Goal: Task Accomplishment & Management: Use online tool/utility

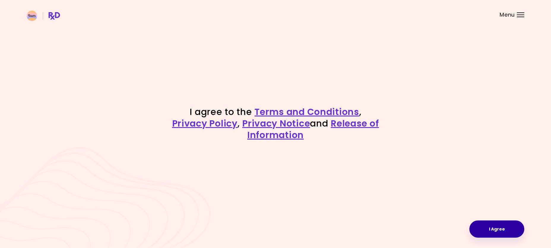
click at [494, 225] on button "I Agree" at bounding box center [496, 229] width 55 height 17
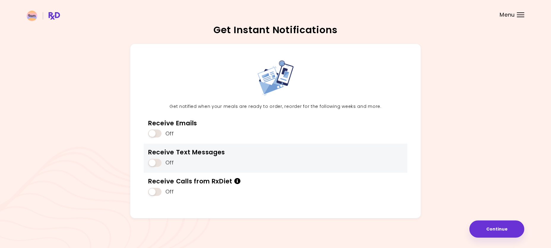
click at [154, 164] on span at bounding box center [154, 163] width 13 height 8
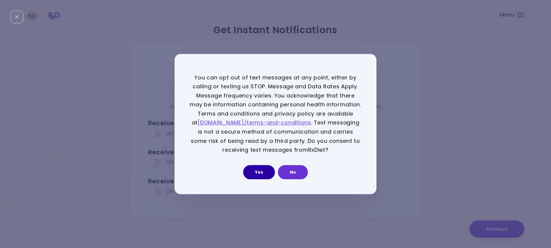
click at [259, 171] on button "Yes" at bounding box center [259, 172] width 32 height 14
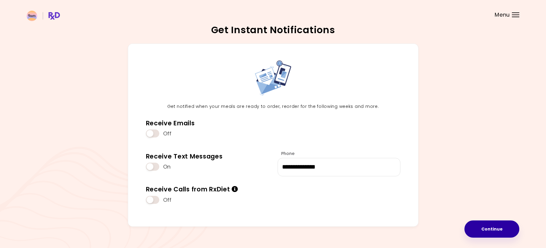
click at [485, 231] on button "Continue" at bounding box center [492, 229] width 55 height 17
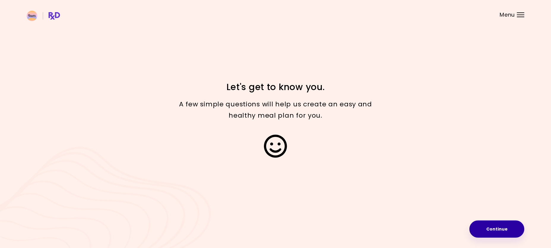
click at [497, 223] on button "Continue" at bounding box center [496, 229] width 55 height 17
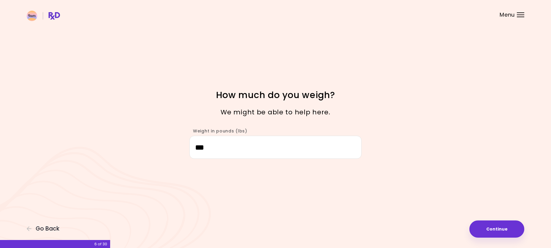
click at [317, 149] on input "***" at bounding box center [275, 147] width 172 height 23
type input "***"
click at [481, 223] on button "Continue" at bounding box center [496, 229] width 55 height 17
select select "****"
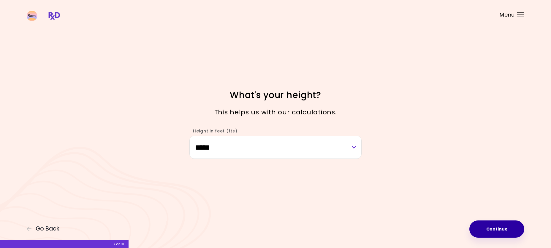
click at [500, 234] on button "Continue" at bounding box center [496, 229] width 55 height 17
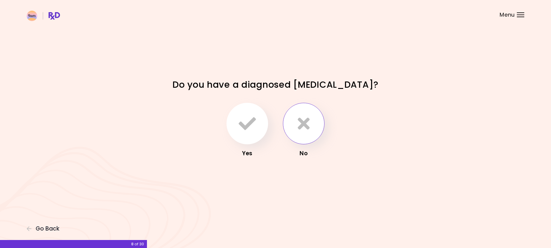
click at [300, 124] on icon "button" at bounding box center [304, 123] width 12 height 17
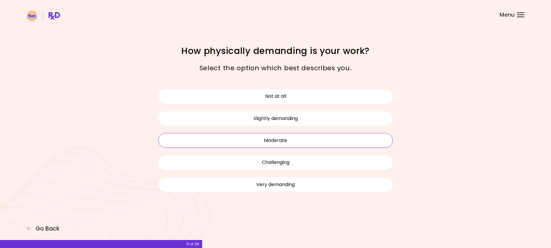
click at [285, 136] on button "Moderate" at bounding box center [275, 140] width 234 height 15
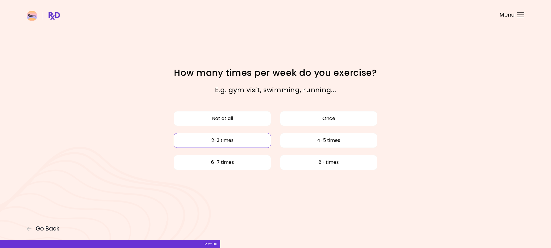
click at [244, 137] on button "2-3 times" at bounding box center [222, 140] width 97 height 15
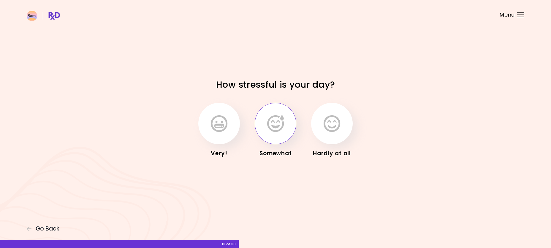
click at [276, 130] on icon "button" at bounding box center [275, 123] width 17 height 17
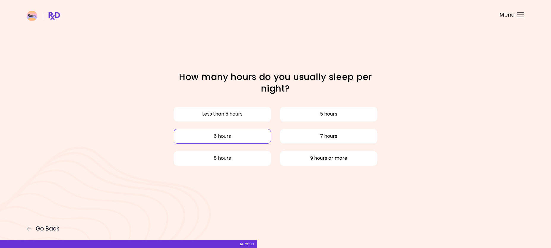
click at [254, 139] on button "6 hours" at bounding box center [222, 136] width 97 height 15
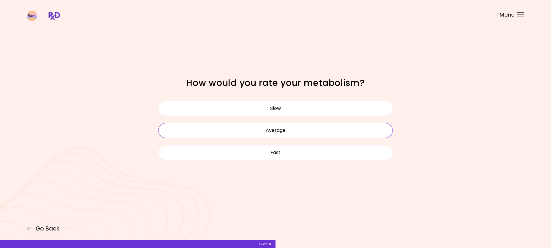
click at [280, 136] on button "Average" at bounding box center [275, 130] width 234 height 15
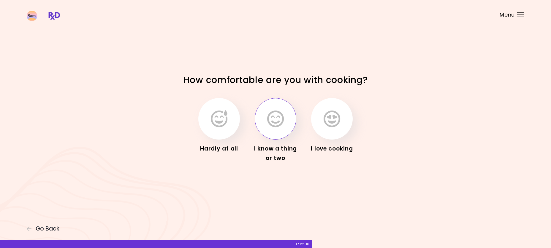
click at [267, 116] on icon "button" at bounding box center [275, 118] width 17 height 17
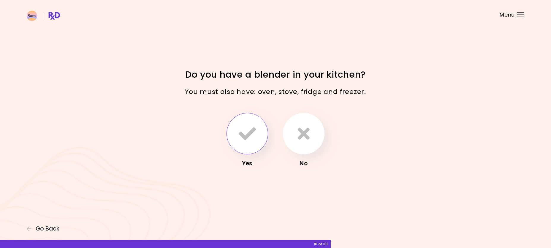
click at [242, 131] on icon "button" at bounding box center [247, 133] width 17 height 17
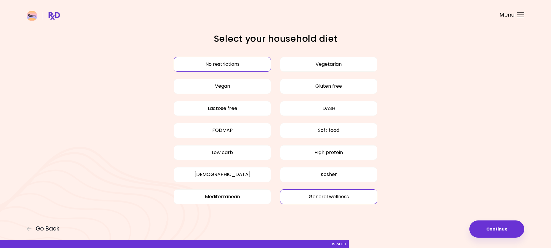
click at [290, 198] on button "General wellness" at bounding box center [328, 197] width 97 height 15
click at [236, 198] on button "Mediterranean" at bounding box center [222, 197] width 97 height 15
click at [293, 152] on button "High protein" at bounding box center [328, 152] width 97 height 15
click at [263, 152] on button "Low carb" at bounding box center [222, 152] width 97 height 15
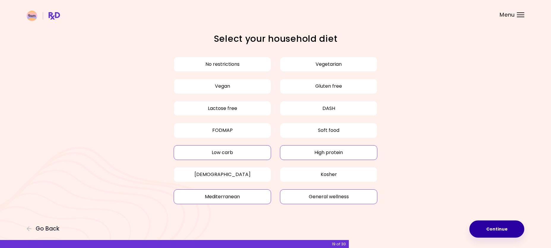
click at [490, 229] on button "Continue" at bounding box center [496, 229] width 55 height 17
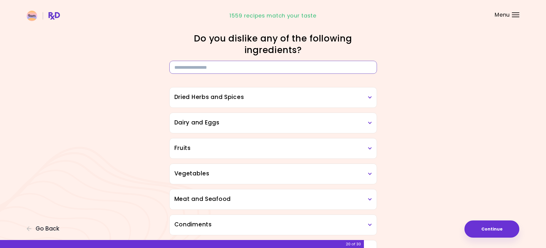
click at [231, 64] on input at bounding box center [273, 67] width 208 height 13
drag, startPoint x: 198, startPoint y: 33, endPoint x: 249, endPoint y: 38, distance: 51.3
click at [249, 38] on h1 "Do you dislike any of the following ingredients?" at bounding box center [273, 44] width 208 height 23
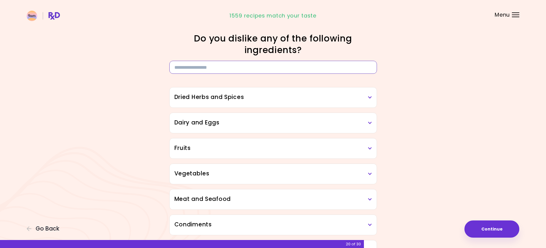
click at [232, 66] on input at bounding box center [273, 67] width 208 height 13
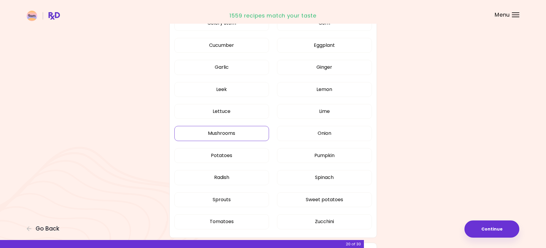
scroll to position [314, 0]
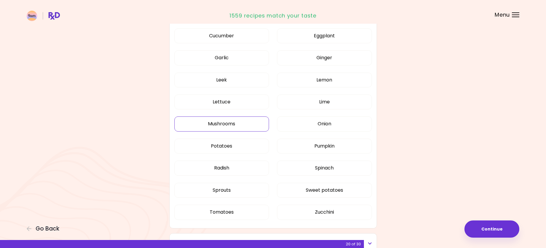
type input "****"
click at [244, 124] on button "Mushrooms" at bounding box center [222, 124] width 95 height 15
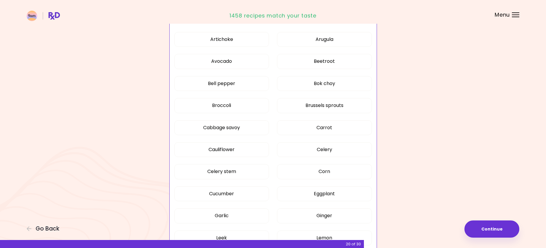
scroll to position [116, 0]
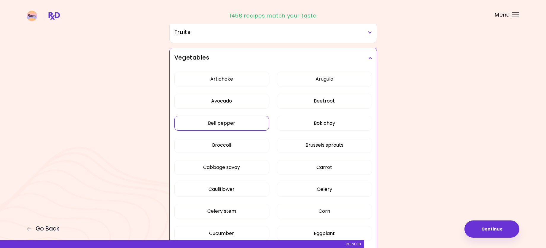
click at [236, 122] on button "Bell pepper" at bounding box center [222, 123] width 95 height 15
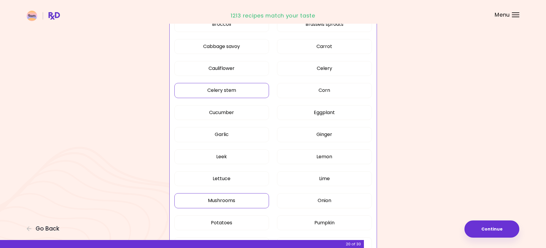
scroll to position [77, 0]
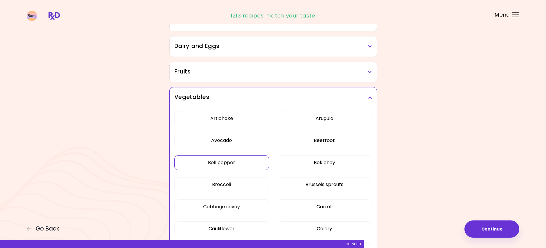
click at [244, 99] on h3 "Vegetables" at bounding box center [274, 97] width 198 height 9
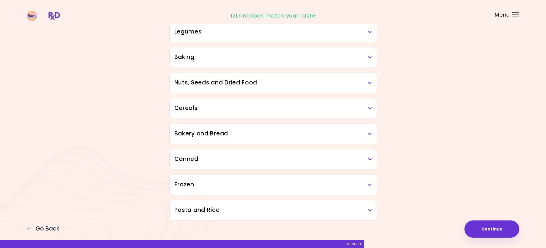
scroll to position [275, 0]
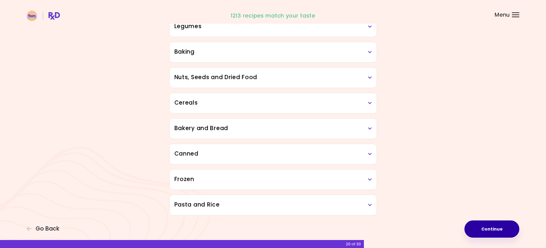
click at [494, 231] on button "Continue" at bounding box center [492, 229] width 55 height 17
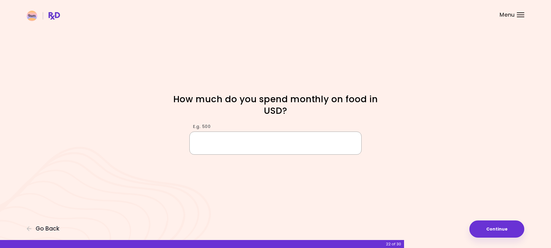
click at [292, 150] on input "E.g. 500" at bounding box center [275, 143] width 172 height 23
type input "***"
click at [504, 227] on button "Continue" at bounding box center [496, 229] width 55 height 17
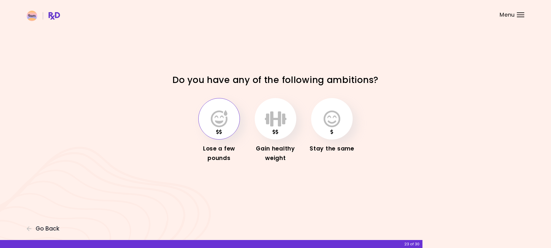
click at [220, 123] on icon "button" at bounding box center [219, 118] width 17 height 17
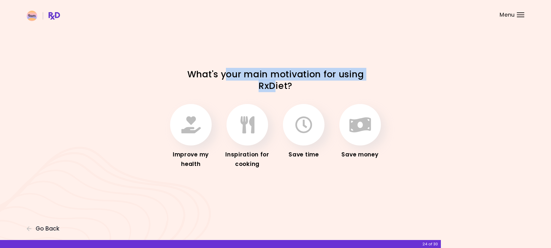
drag, startPoint x: 231, startPoint y: 76, endPoint x: 275, endPoint y: 87, distance: 46.3
click at [275, 87] on h1 "What's your main motivation for using RxDiet?" at bounding box center [276, 80] width 208 height 23
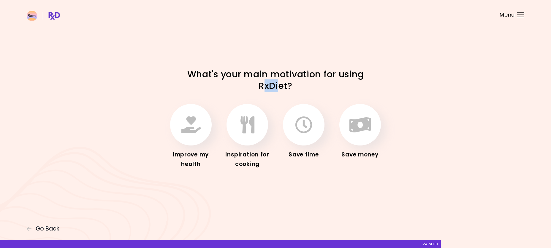
drag, startPoint x: 266, startPoint y: 88, endPoint x: 281, endPoint y: 85, distance: 15.1
click at [281, 85] on h1 "What's your main motivation for using RxDiet?" at bounding box center [276, 80] width 208 height 23
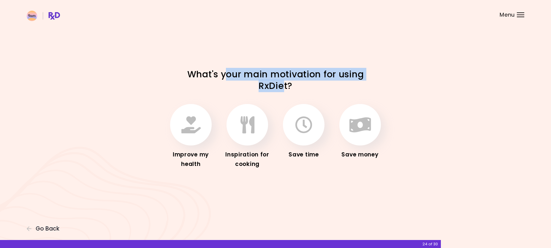
drag, startPoint x: 224, startPoint y: 75, endPoint x: 282, endPoint y: 83, distance: 58.1
click at [282, 83] on h1 "What's your main motivation for using RxDiet?" at bounding box center [276, 80] width 208 height 23
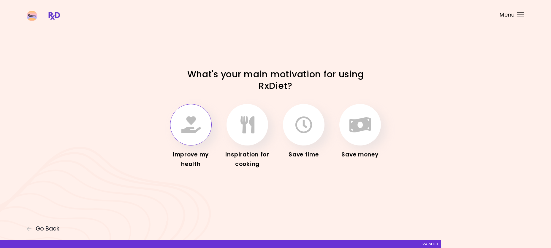
click at [180, 142] on button "button" at bounding box center [191, 125] width 42 height 42
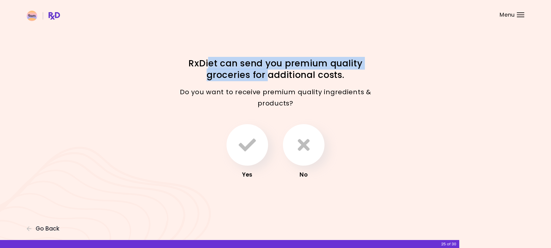
drag, startPoint x: 210, startPoint y: 64, endPoint x: 268, endPoint y: 73, distance: 58.6
click at [268, 73] on h1 "RxDiet can send you premium quality groceries for additional costs." at bounding box center [276, 69] width 208 height 23
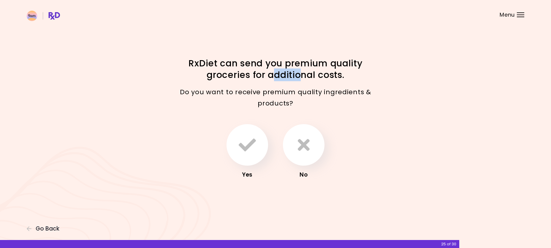
drag, startPoint x: 274, startPoint y: 75, endPoint x: 299, endPoint y: 76, distance: 24.9
click at [299, 76] on h1 "RxDiet can send you premium quality groceries for additional costs." at bounding box center [276, 69] width 208 height 23
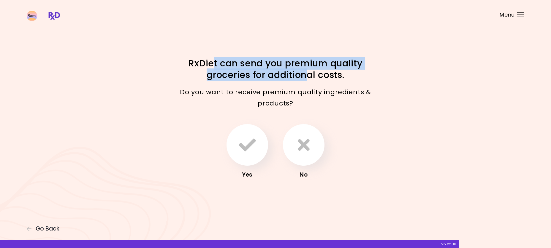
drag, startPoint x: 220, startPoint y: 66, endPoint x: 308, endPoint y: 73, distance: 88.4
click at [308, 73] on h1 "RxDiet can send you premium quality groceries for additional costs." at bounding box center [276, 69] width 208 height 23
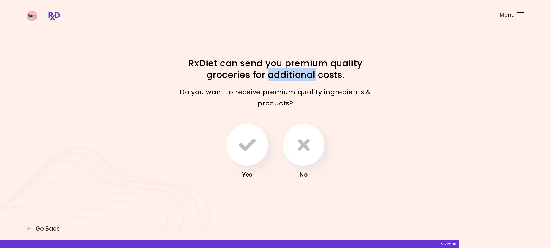
drag, startPoint x: 308, startPoint y: 73, endPoint x: 280, endPoint y: 76, distance: 27.7
click at [280, 76] on h1 "RxDiet can send you premium quality groceries for additional costs." at bounding box center [276, 69] width 208 height 23
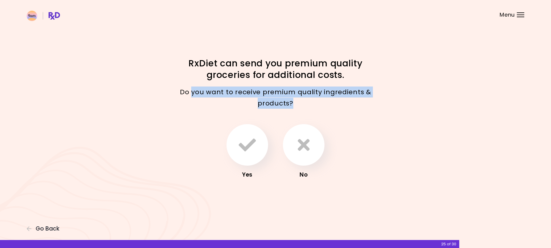
drag, startPoint x: 195, startPoint y: 88, endPoint x: 298, endPoint y: 100, distance: 103.4
click at [298, 100] on p "Do you want to receive premium quality ingredients & products?" at bounding box center [276, 98] width 208 height 22
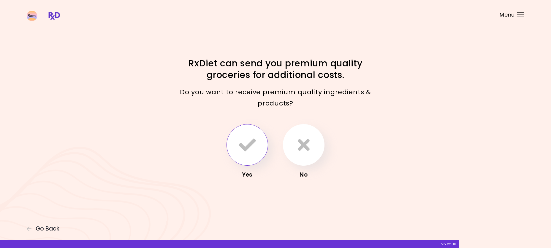
click at [256, 145] on button "button" at bounding box center [247, 145] width 42 height 42
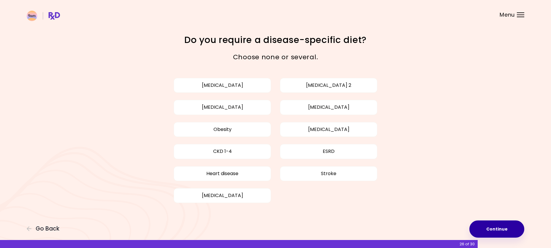
click at [489, 230] on button "Continue" at bounding box center [496, 229] width 55 height 17
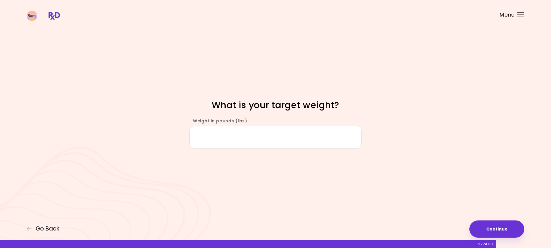
click at [266, 144] on input "Weight in pounds (lbs)" at bounding box center [275, 137] width 172 height 23
type input "***"
click at [497, 235] on button "Continue" at bounding box center [496, 229] width 55 height 17
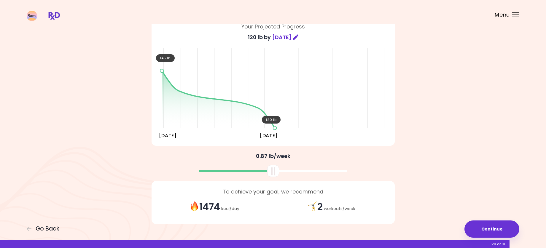
scroll to position [59, 0]
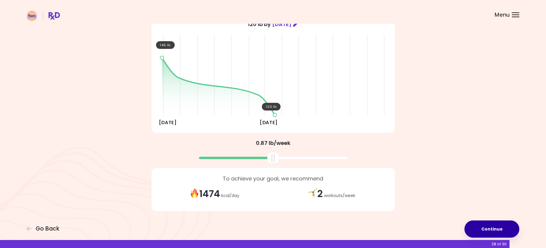
click at [491, 234] on button "Continue" at bounding box center [492, 229] width 55 height 17
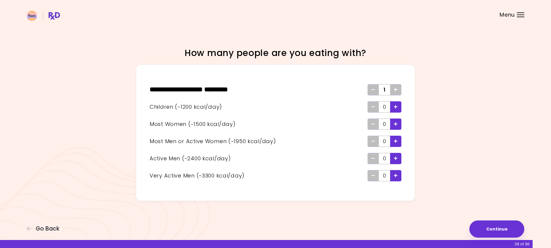
click at [392, 142] on div "Add - Man or Active Woman" at bounding box center [395, 141] width 11 height 11
click at [451, 177] on div "**********" at bounding box center [275, 124] width 551 height 248
click at [500, 230] on button "Continue" at bounding box center [496, 229] width 55 height 17
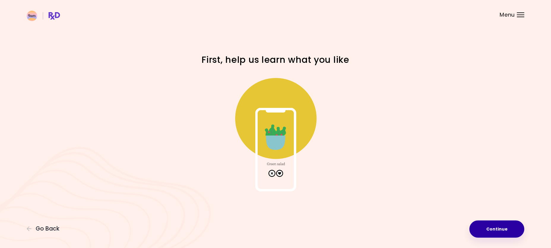
click at [498, 236] on button "Continue" at bounding box center [496, 229] width 55 height 17
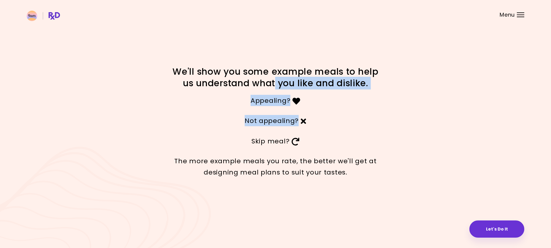
drag, startPoint x: 304, startPoint y: 103, endPoint x: 337, endPoint y: 127, distance: 41.6
click at [337, 127] on div "We'll show you some example meals to help us understand what you like and disli…" at bounding box center [275, 124] width 285 height 117
click at [337, 127] on div "Not appealing?" at bounding box center [276, 121] width 214 height 20
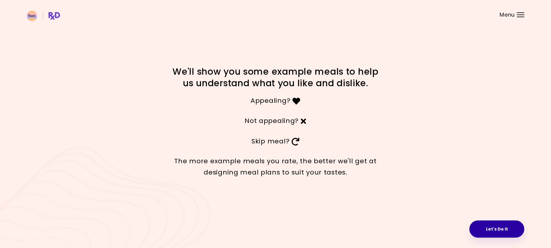
click at [491, 235] on button "Let's Do It" at bounding box center [496, 229] width 55 height 17
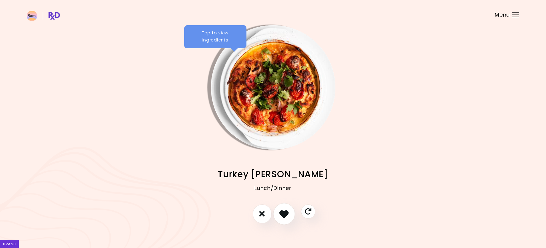
click at [283, 213] on icon "I like this recipe" at bounding box center [284, 214] width 9 height 9
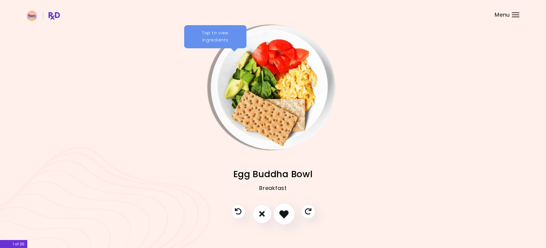
click at [282, 217] on icon "I like this recipe" at bounding box center [284, 214] width 9 height 9
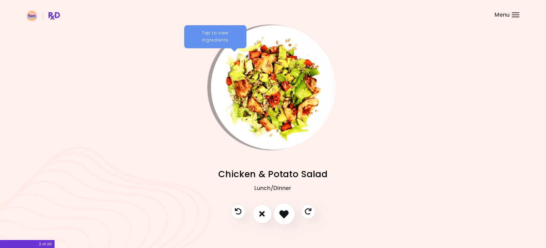
click at [282, 217] on icon "I like this recipe" at bounding box center [284, 214] width 9 height 9
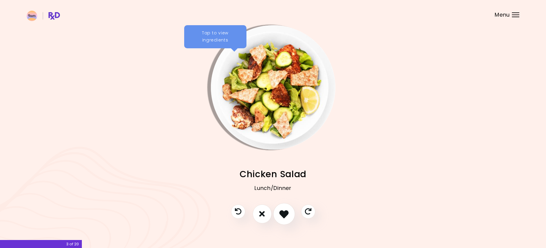
click at [282, 217] on icon "I like this recipe" at bounding box center [284, 214] width 9 height 9
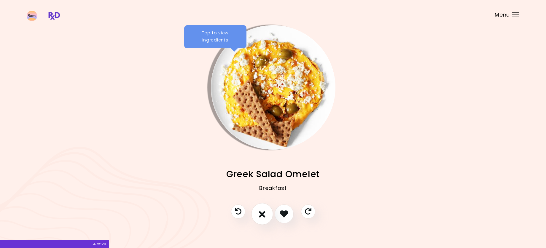
click at [265, 216] on icon "I don't like this recipe" at bounding box center [262, 214] width 7 height 9
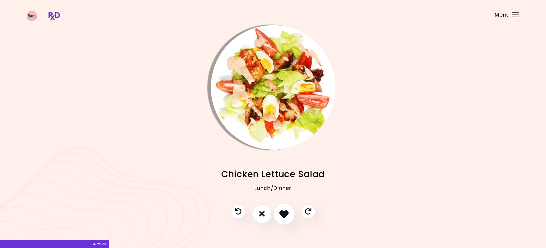
click at [280, 220] on button "I like this recipe" at bounding box center [284, 214] width 22 height 22
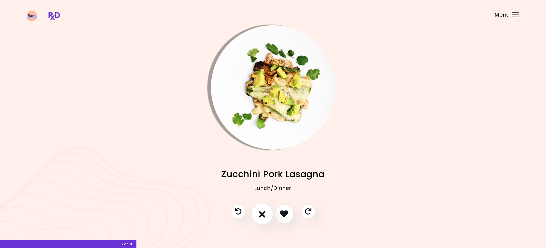
click at [264, 219] on button "I don't like this recipe" at bounding box center [262, 214] width 22 height 22
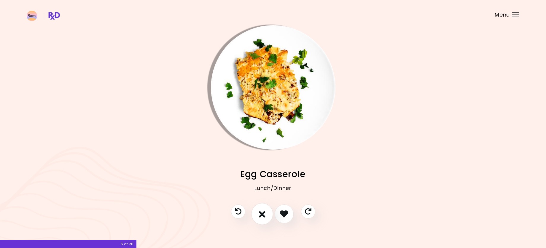
click at [264, 217] on icon "I don't like this recipe" at bounding box center [262, 214] width 7 height 9
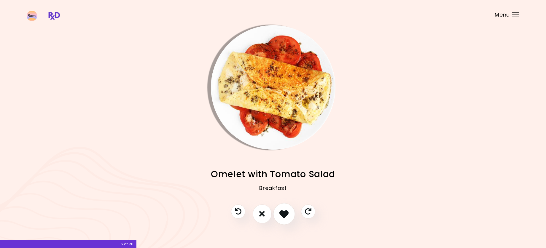
click at [283, 214] on icon "I like this recipe" at bounding box center [284, 214] width 9 height 9
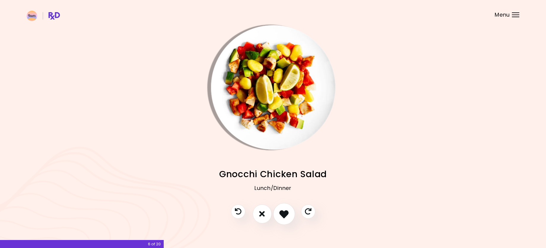
click at [285, 216] on icon "I like this recipe" at bounding box center [284, 214] width 9 height 9
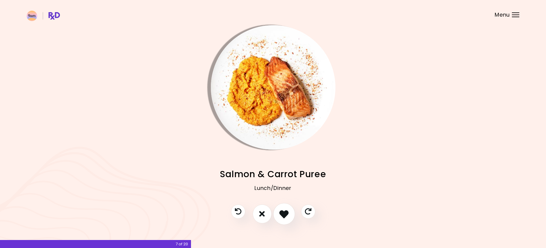
click at [281, 215] on icon "I like this recipe" at bounding box center [284, 214] width 9 height 9
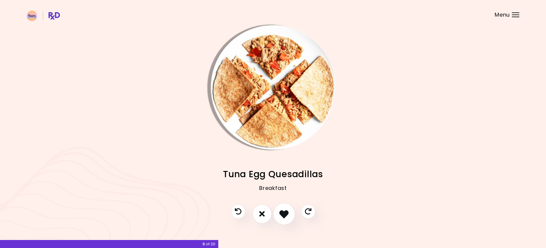
click at [283, 213] on icon "I like this recipe" at bounding box center [284, 214] width 9 height 9
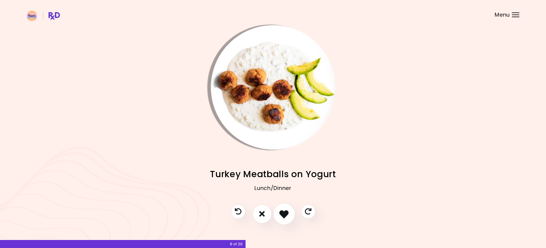
click at [283, 213] on icon "I like this recipe" at bounding box center [284, 214] width 9 height 9
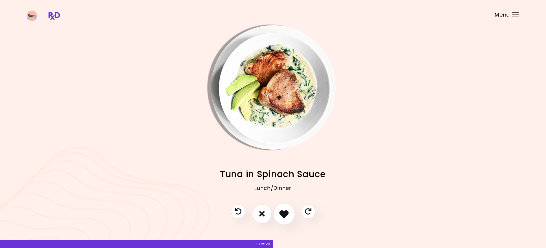
click at [286, 213] on icon "I like this recipe" at bounding box center [284, 214] width 9 height 9
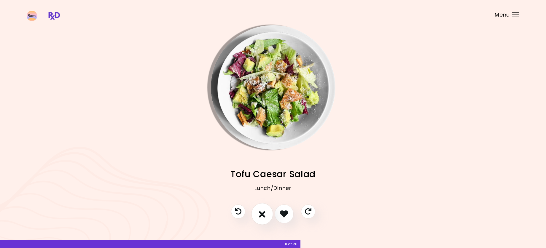
click at [263, 218] on icon "I don't like this recipe" at bounding box center [262, 214] width 7 height 9
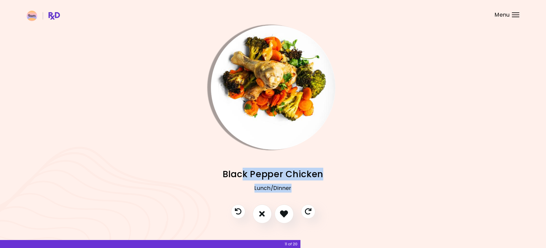
drag, startPoint x: 243, startPoint y: 170, endPoint x: 316, endPoint y: 181, distance: 74.4
click at [316, 181] on div "Black Pepper Chicken Lunch/Dinner" at bounding box center [273, 186] width 493 height 37
click at [316, 181] on div "Lunch/Dinner" at bounding box center [273, 193] width 493 height 24
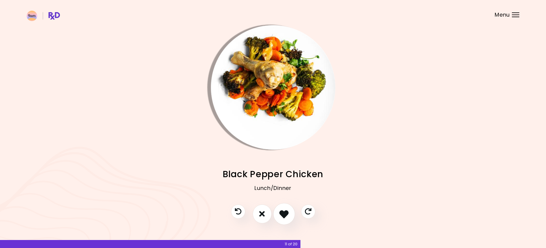
click at [288, 215] on icon "I like this recipe" at bounding box center [284, 214] width 9 height 9
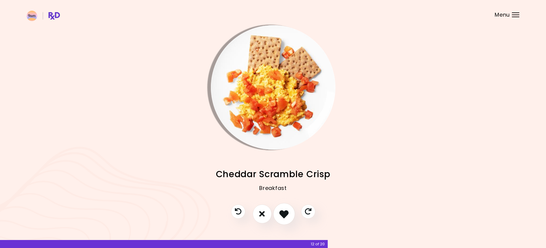
click at [288, 215] on icon "I like this recipe" at bounding box center [284, 214] width 9 height 9
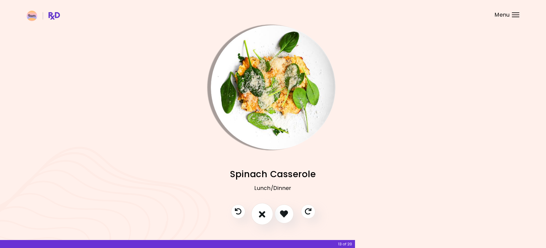
click at [264, 213] on icon "I don't like this recipe" at bounding box center [262, 214] width 7 height 9
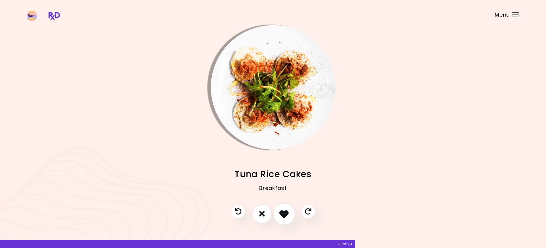
click at [281, 212] on icon "I like this recipe" at bounding box center [284, 214] width 9 height 9
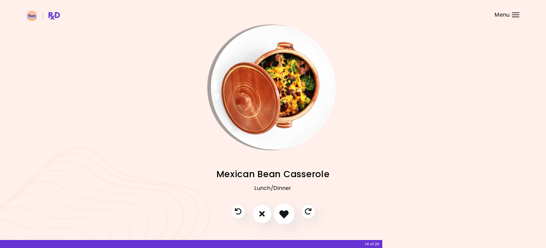
click at [281, 212] on icon "I like this recipe" at bounding box center [284, 214] width 9 height 9
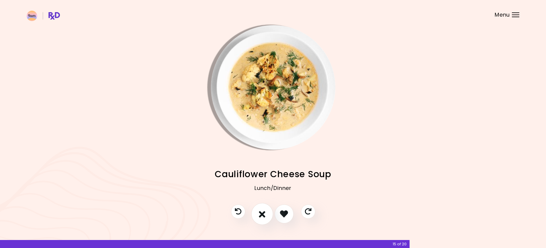
click at [261, 213] on icon "I don't like this recipe" at bounding box center [262, 214] width 7 height 9
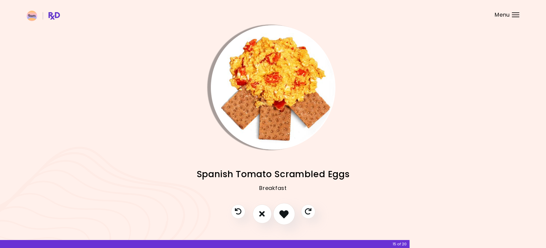
click at [279, 214] on button "I like this recipe" at bounding box center [284, 214] width 22 height 22
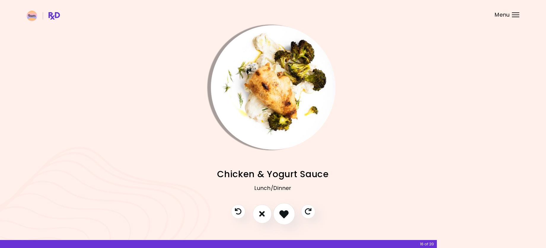
click at [279, 214] on button "I like this recipe" at bounding box center [284, 214] width 22 height 22
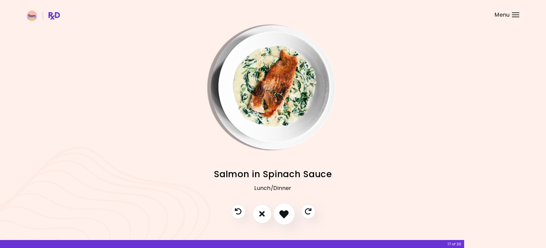
click at [285, 212] on icon "I like this recipe" at bounding box center [284, 214] width 9 height 9
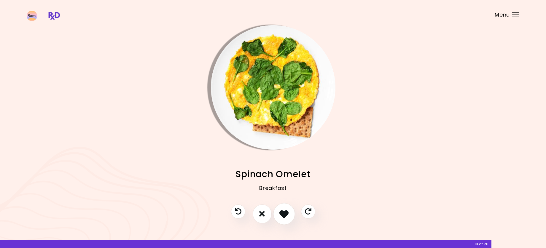
click at [283, 214] on icon "I like this recipe" at bounding box center [284, 214] width 9 height 9
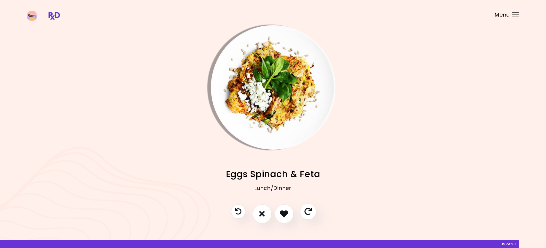
click at [307, 212] on icon "Skip" at bounding box center [308, 211] width 7 height 7
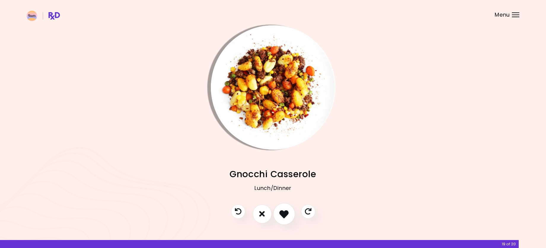
click at [281, 215] on icon "I like this recipe" at bounding box center [284, 214] width 9 height 9
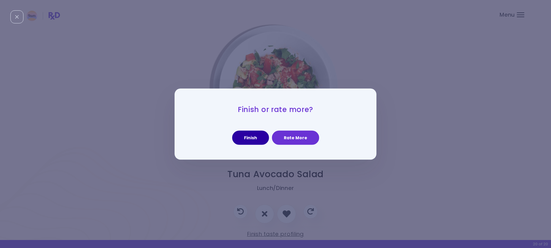
click at [254, 138] on button "Finish" at bounding box center [250, 138] width 37 height 14
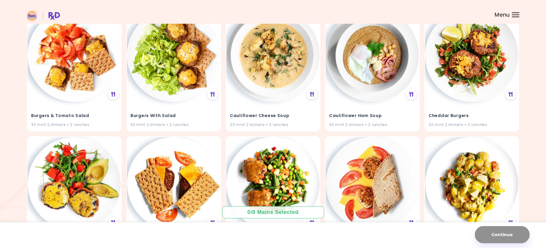
scroll to position [514, 0]
